Goal: Navigation & Orientation: Find specific page/section

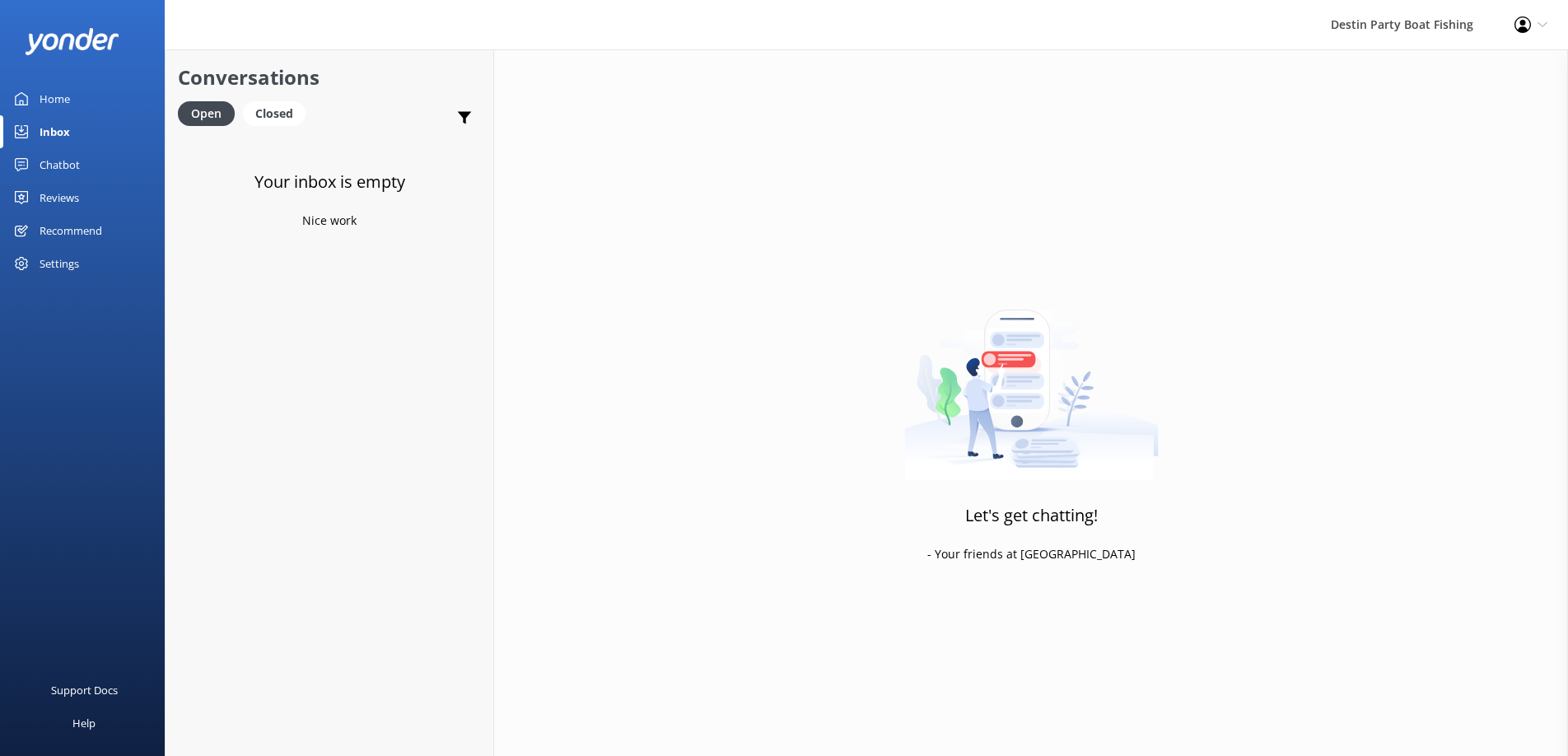
click at [57, 93] on div "Home" at bounding box center [55, 99] width 31 height 33
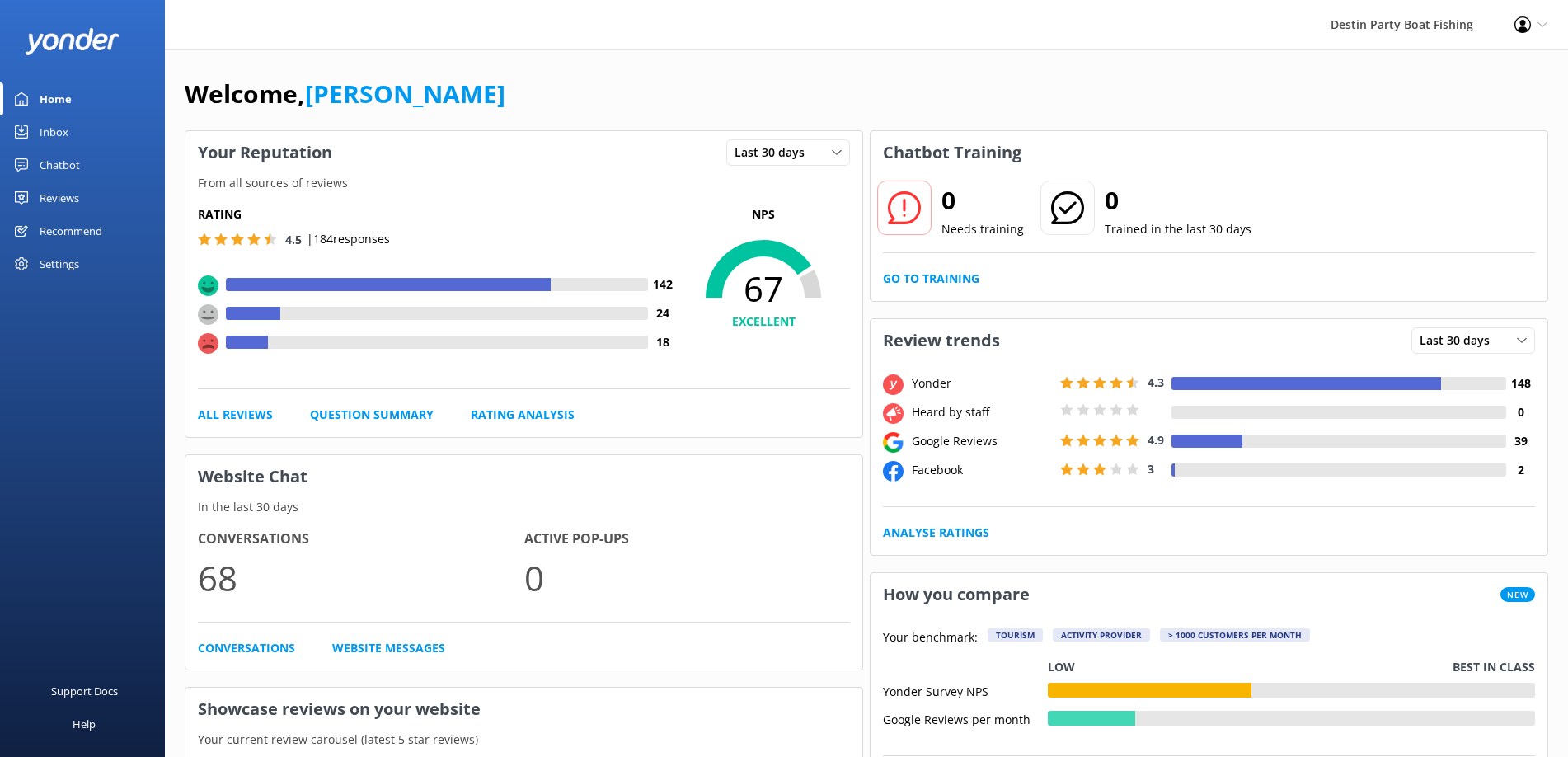
click at [50, 194] on div "Reviews" at bounding box center [59, 199] width 40 height 33
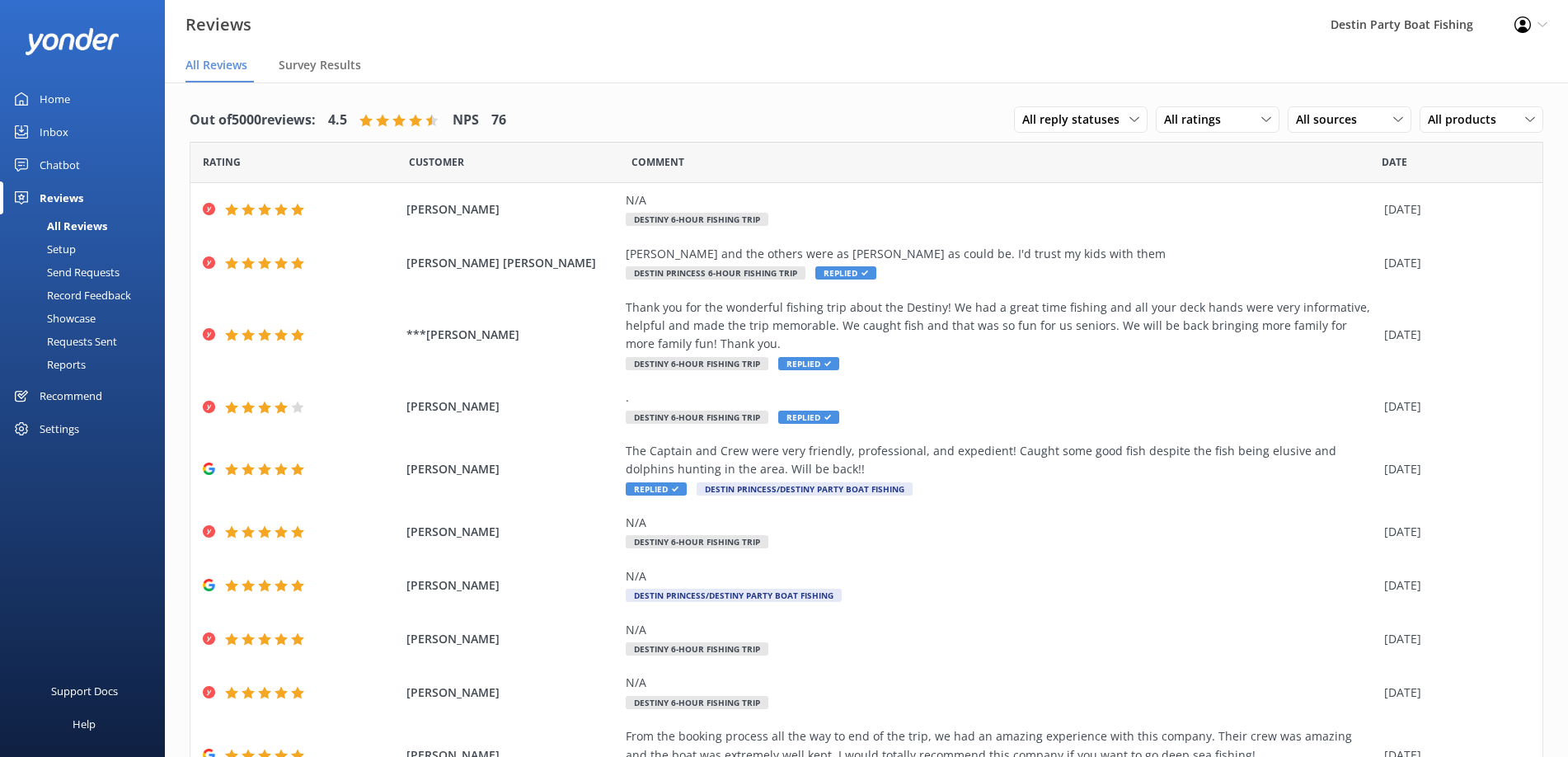
click at [55, 135] on div "Inbox" at bounding box center [54, 132] width 29 height 33
